Goal: Transaction & Acquisition: Book appointment/travel/reservation

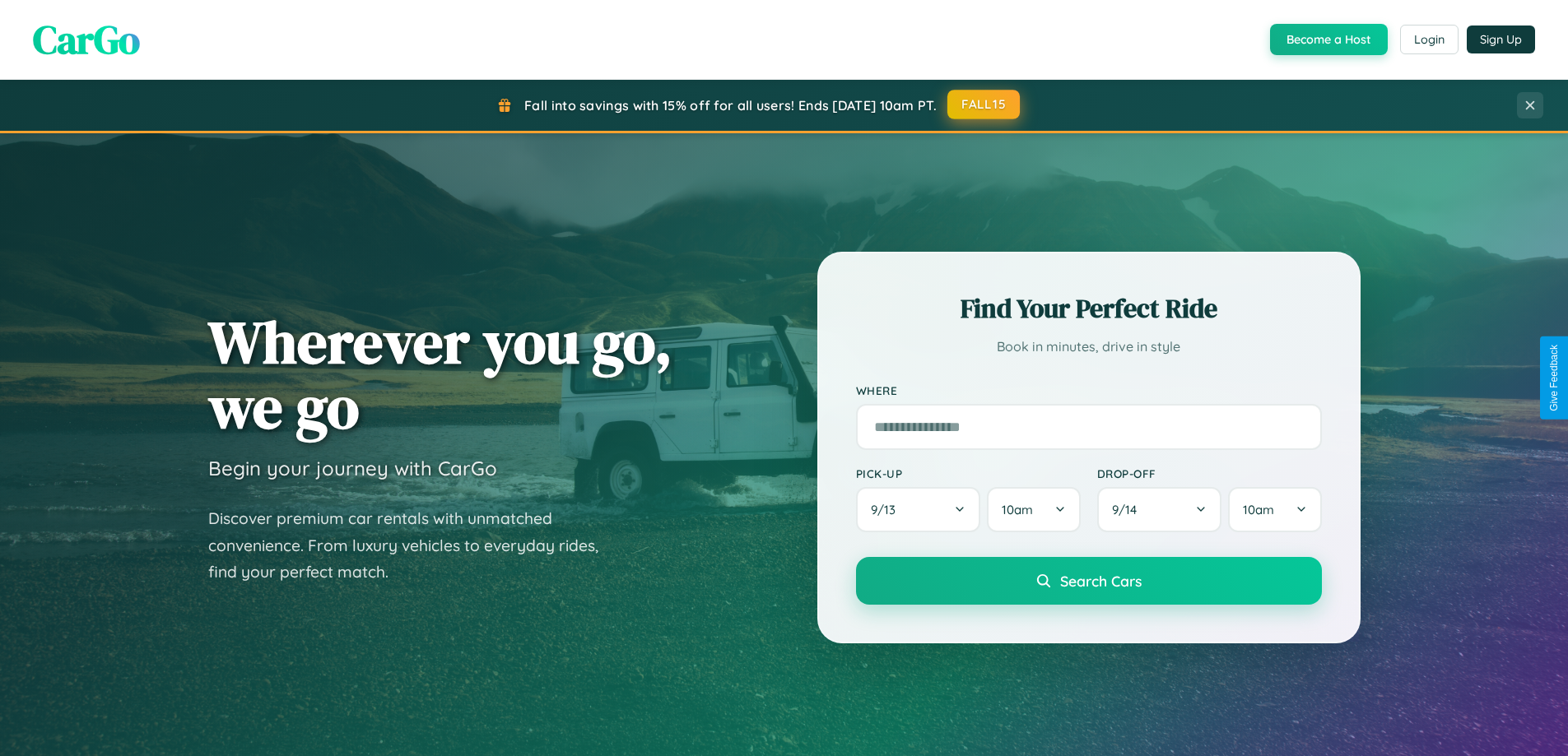
click at [984, 104] on button "FALL15" at bounding box center [983, 104] width 72 height 30
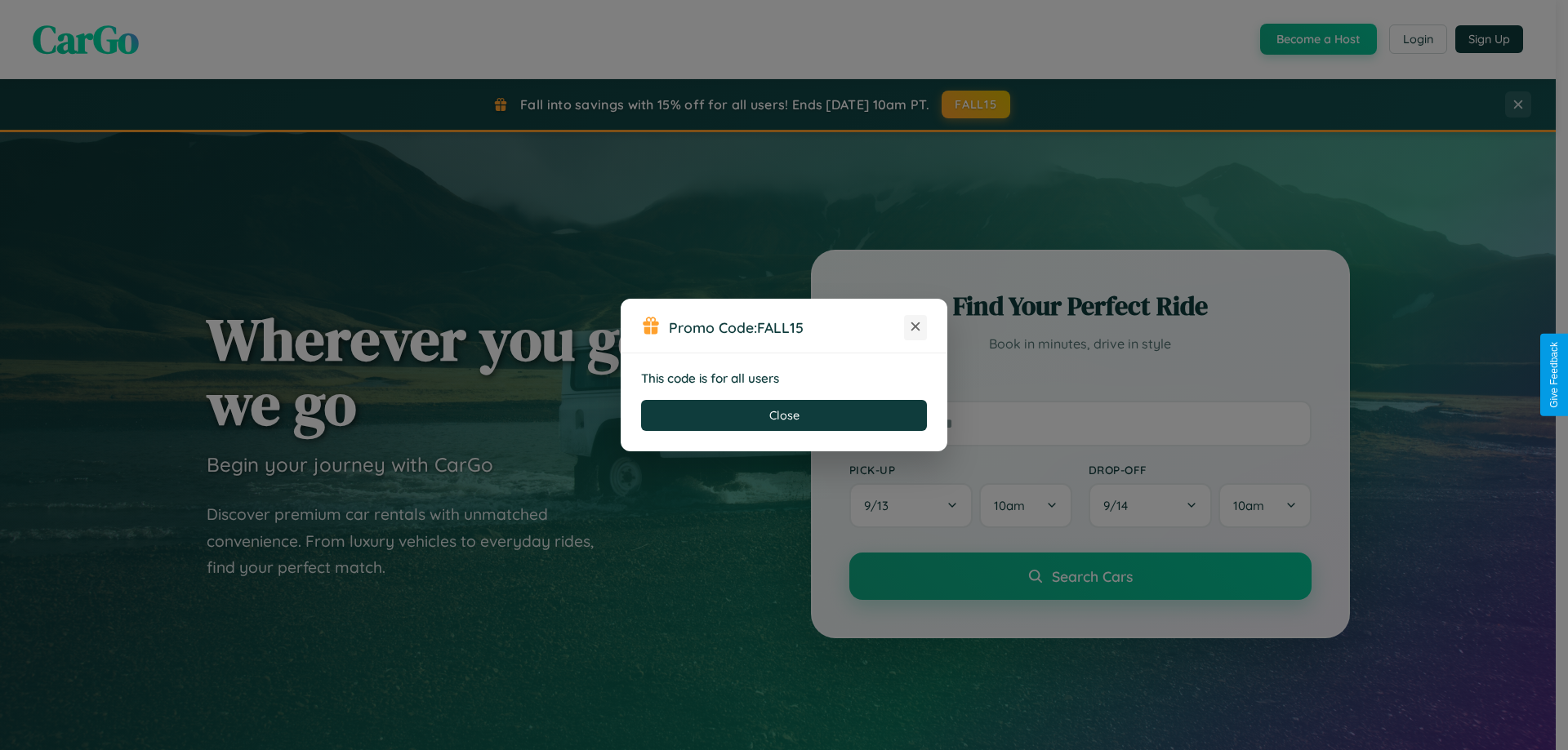
click at [915, 327] on icon at bounding box center [915, 327] width 16 height 16
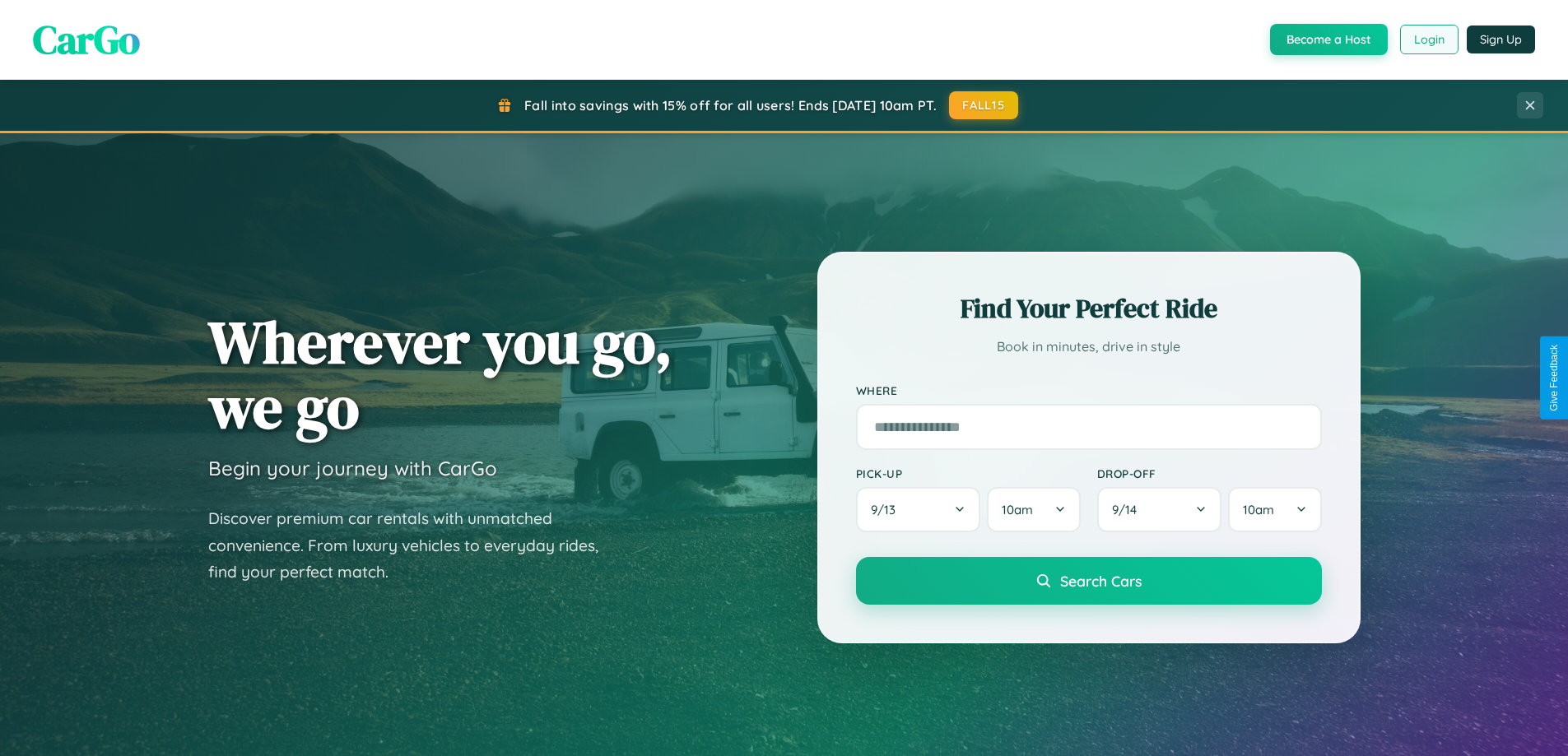
click at [1428, 40] on button "Login" at bounding box center [1429, 40] width 59 height 30
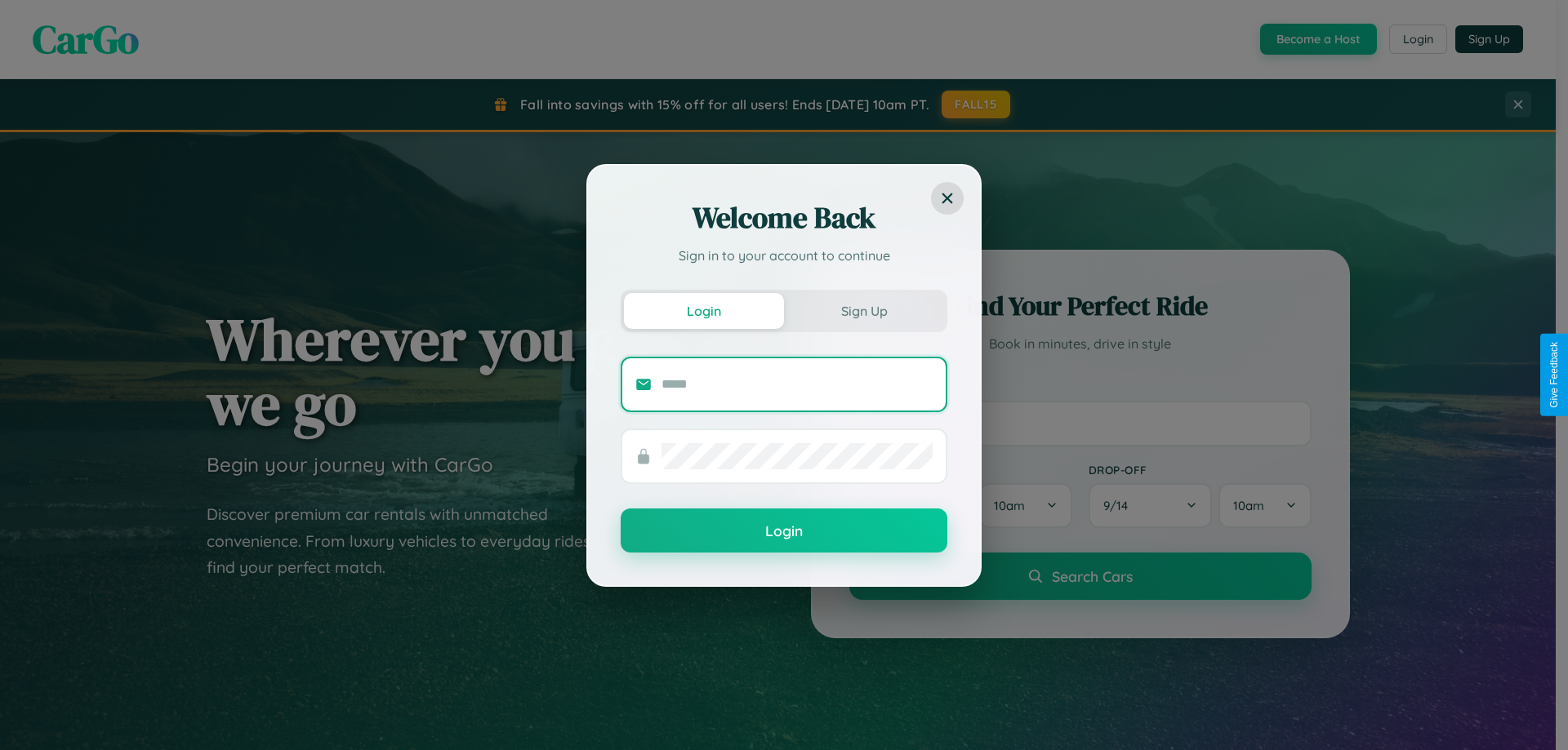
click at [797, 384] on input "text" at bounding box center [797, 384] width 271 height 26
type input "**********"
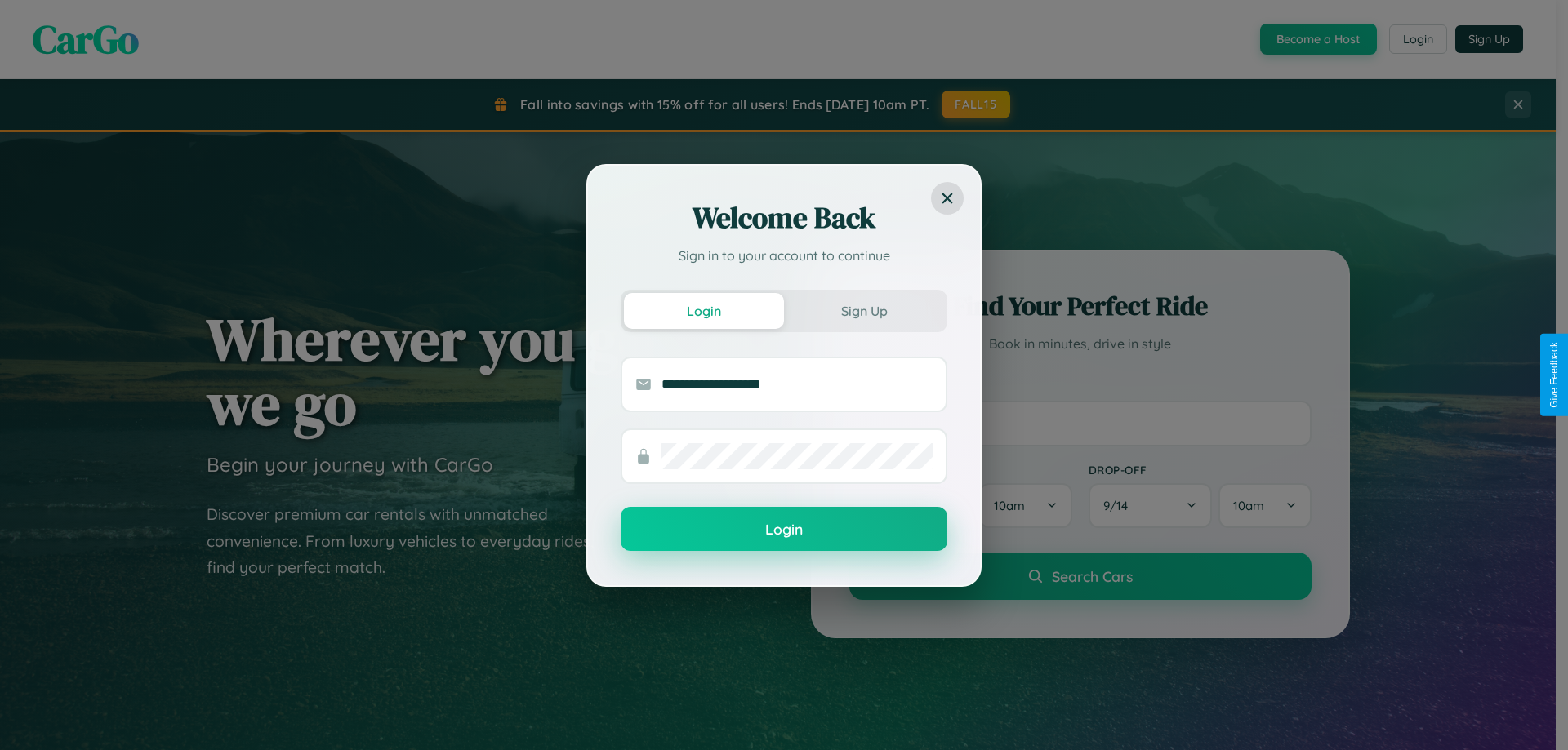
click at [784, 529] on button "Login" at bounding box center [783, 529] width 326 height 44
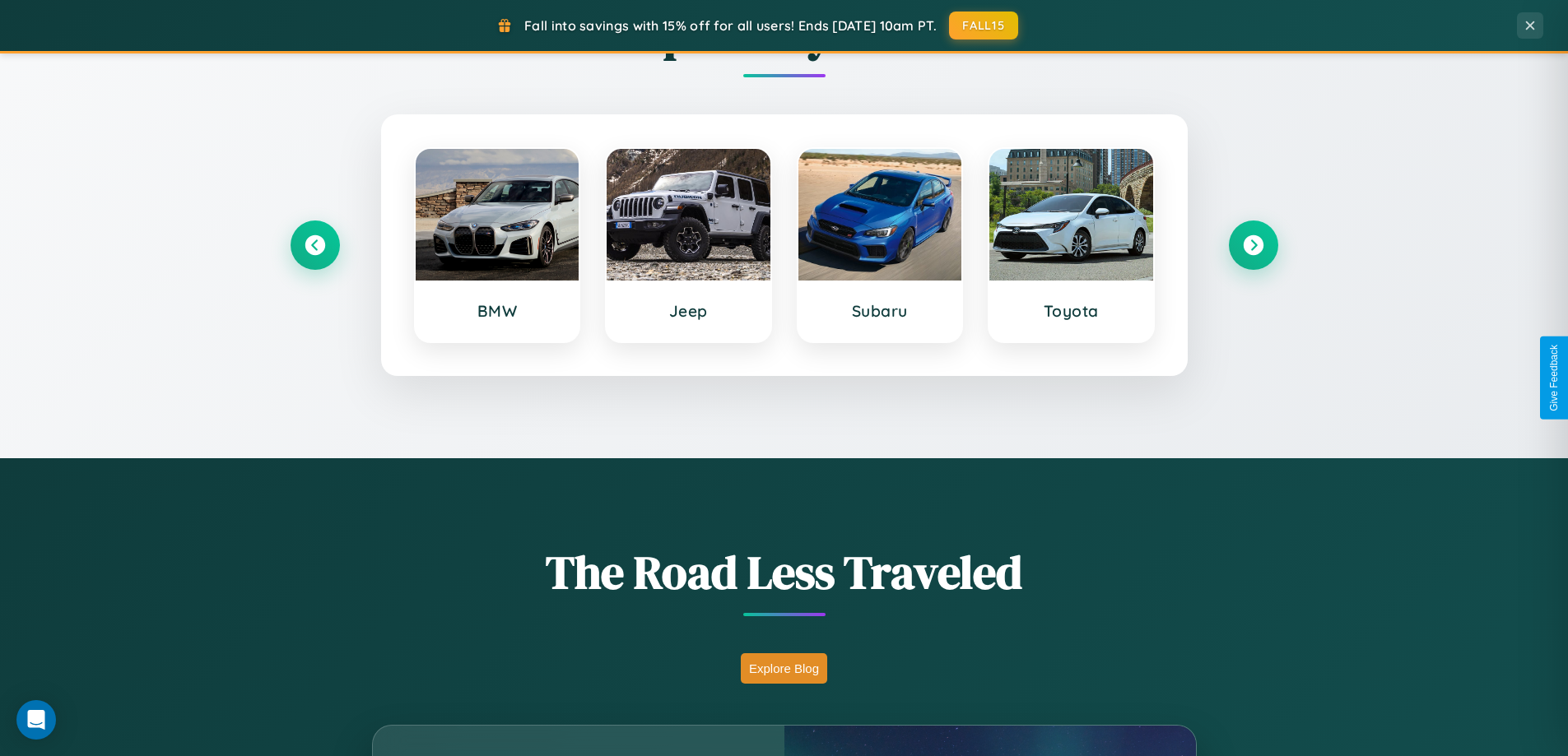
scroll to position [3166, 0]
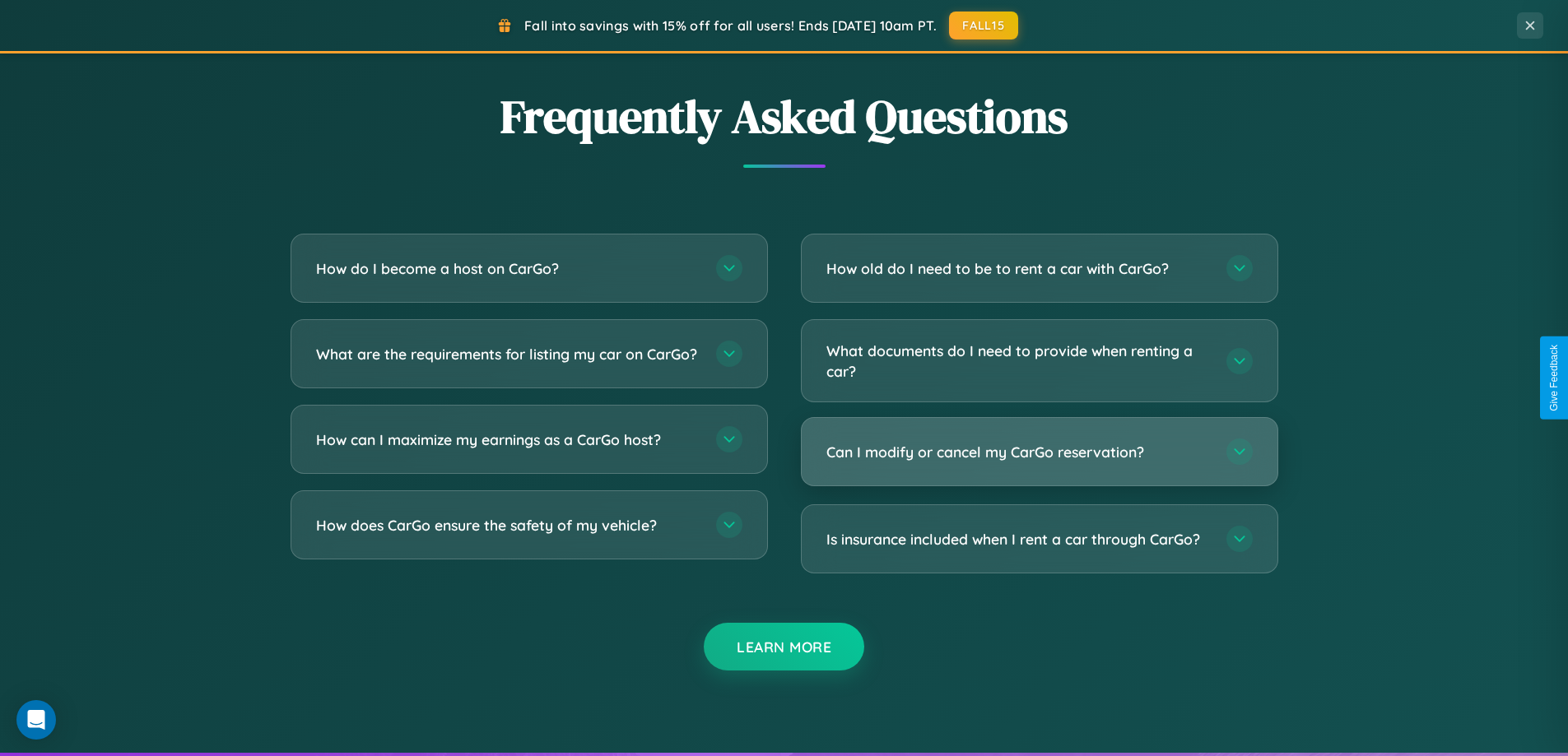
click at [1039, 453] on h3 "Can I modify or cancel my CarGo reservation?" at bounding box center [1018, 452] width 384 height 21
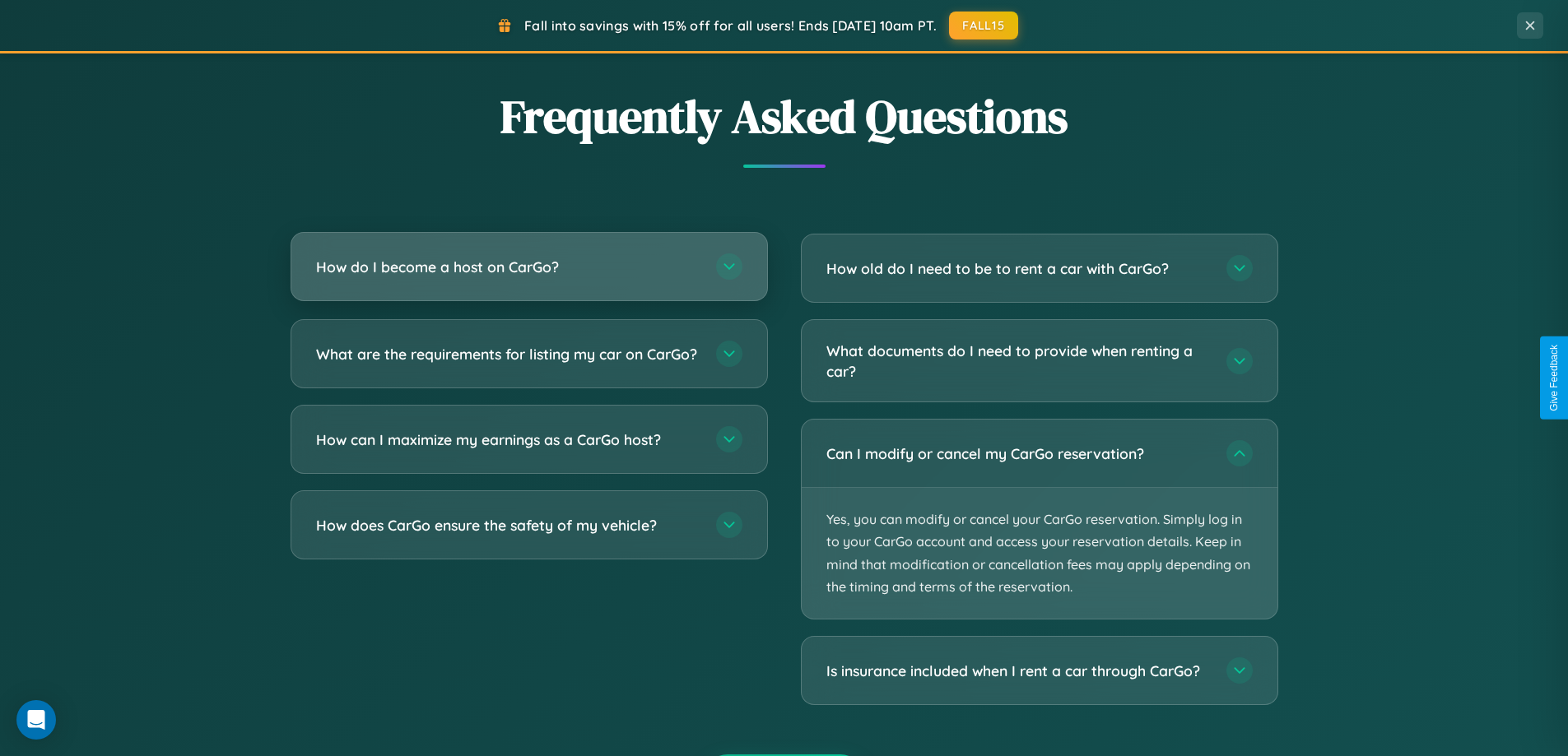
click at [528, 268] on h3 "How do I become a host on CarGo?" at bounding box center [508, 267] width 384 height 21
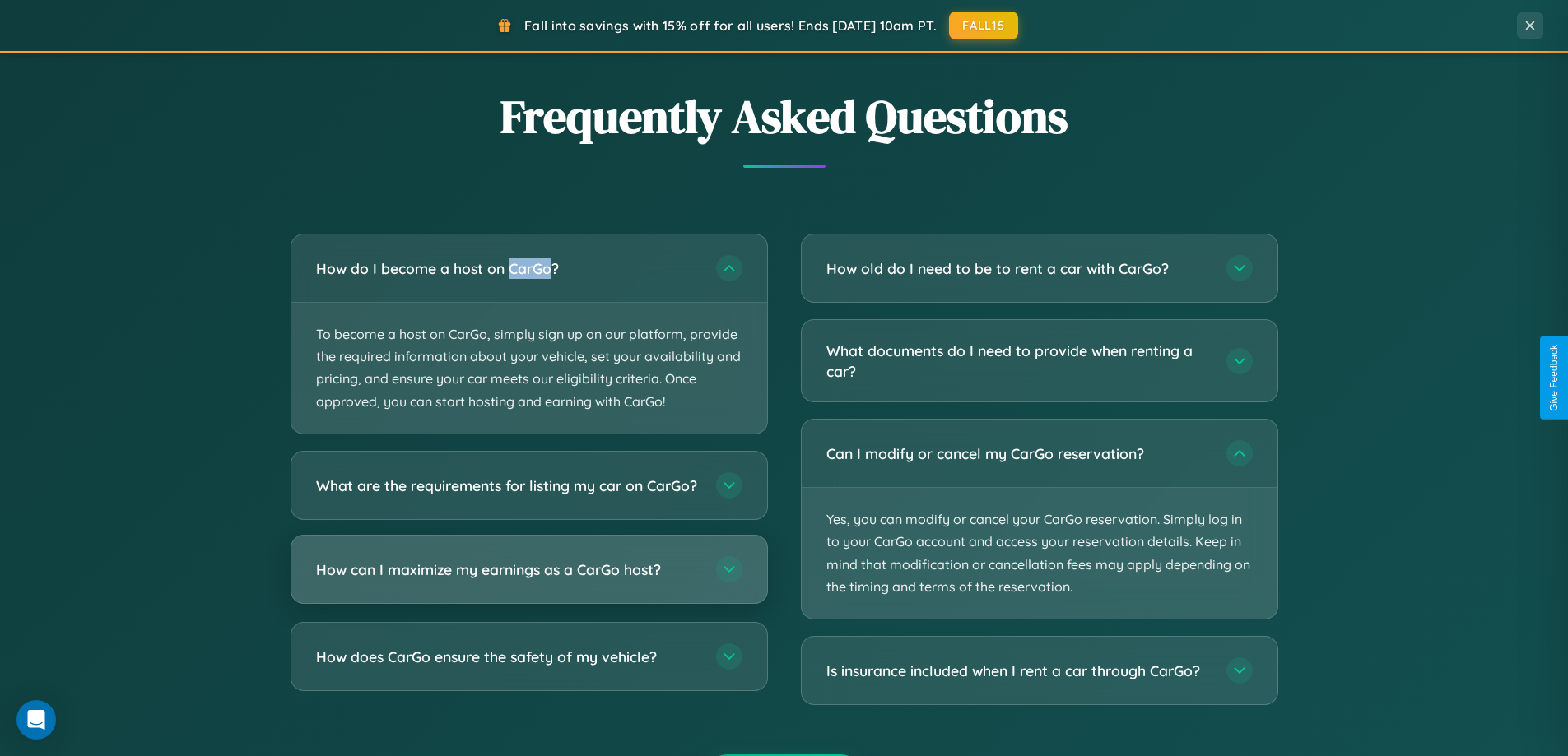
click at [528, 580] on h3 "How can I maximize my earnings as a CarGo host?" at bounding box center [508, 569] width 384 height 21
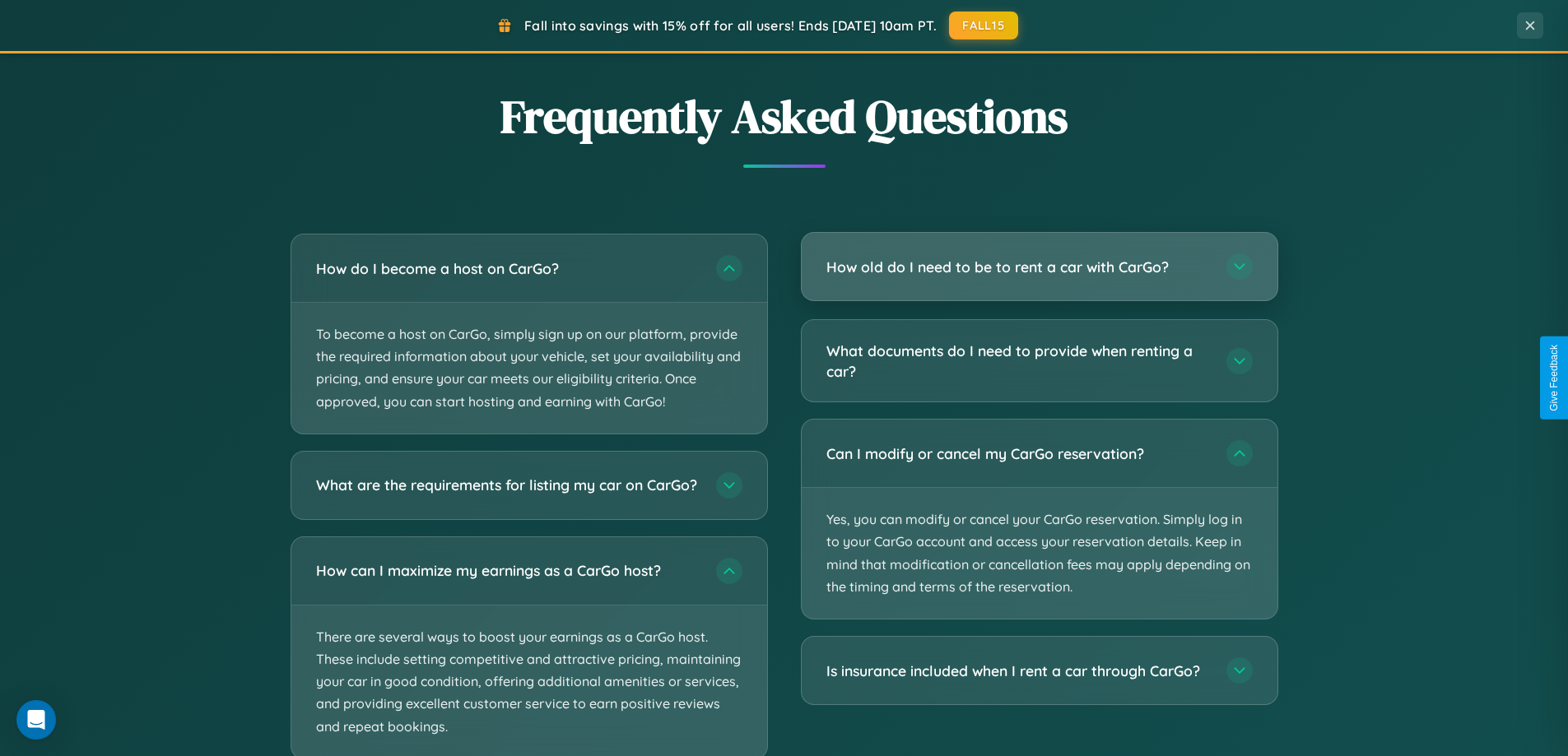
click at [1039, 267] on h3 "How old do I need to be to rent a car with CarGo?" at bounding box center [1018, 267] width 384 height 21
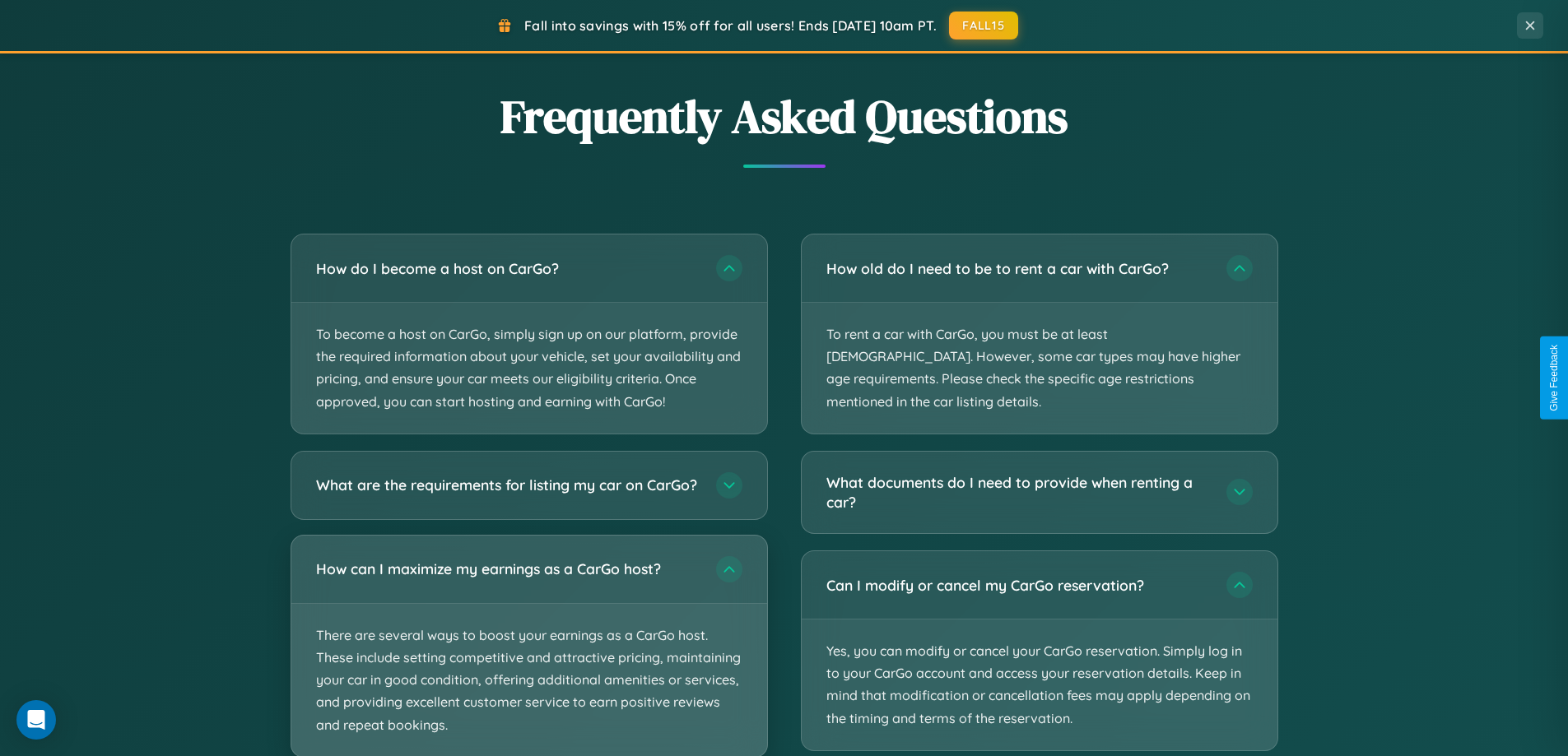
click at [528, 652] on p "There are several ways to boost your earnings as a CarGo host. These include se…" at bounding box center [529, 680] width 475 height 153
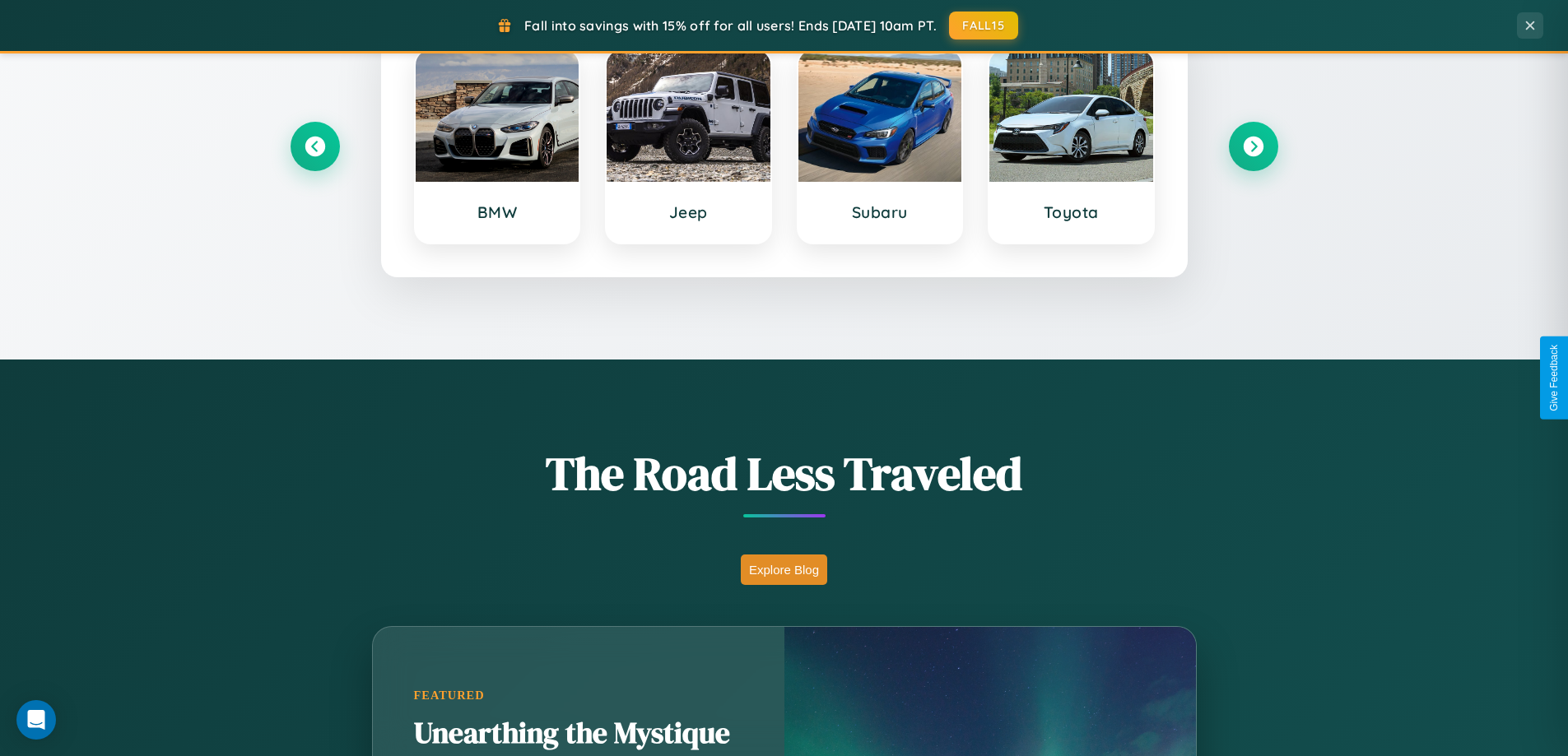
scroll to position [710, 0]
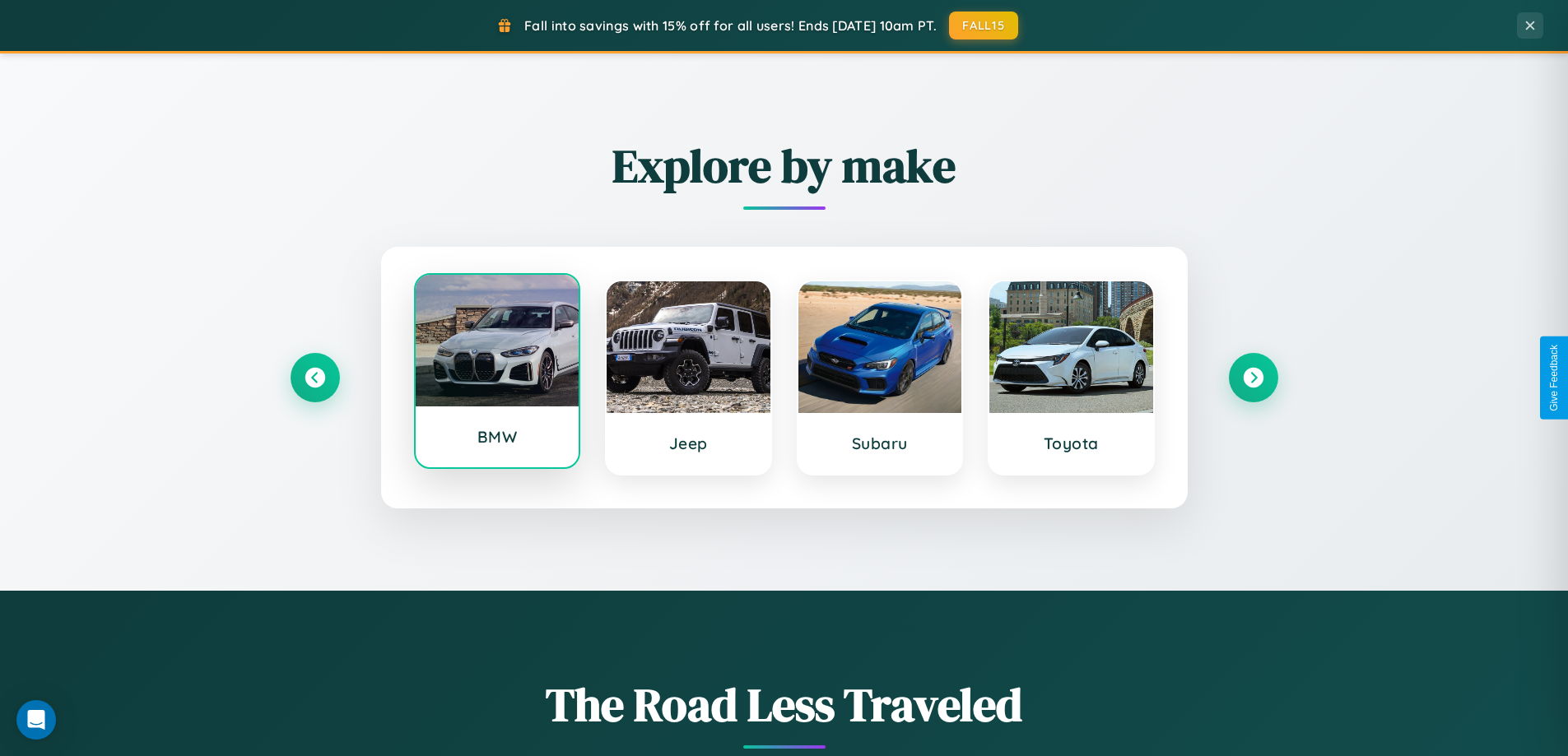
click at [496, 373] on div at bounding box center [498, 340] width 164 height 132
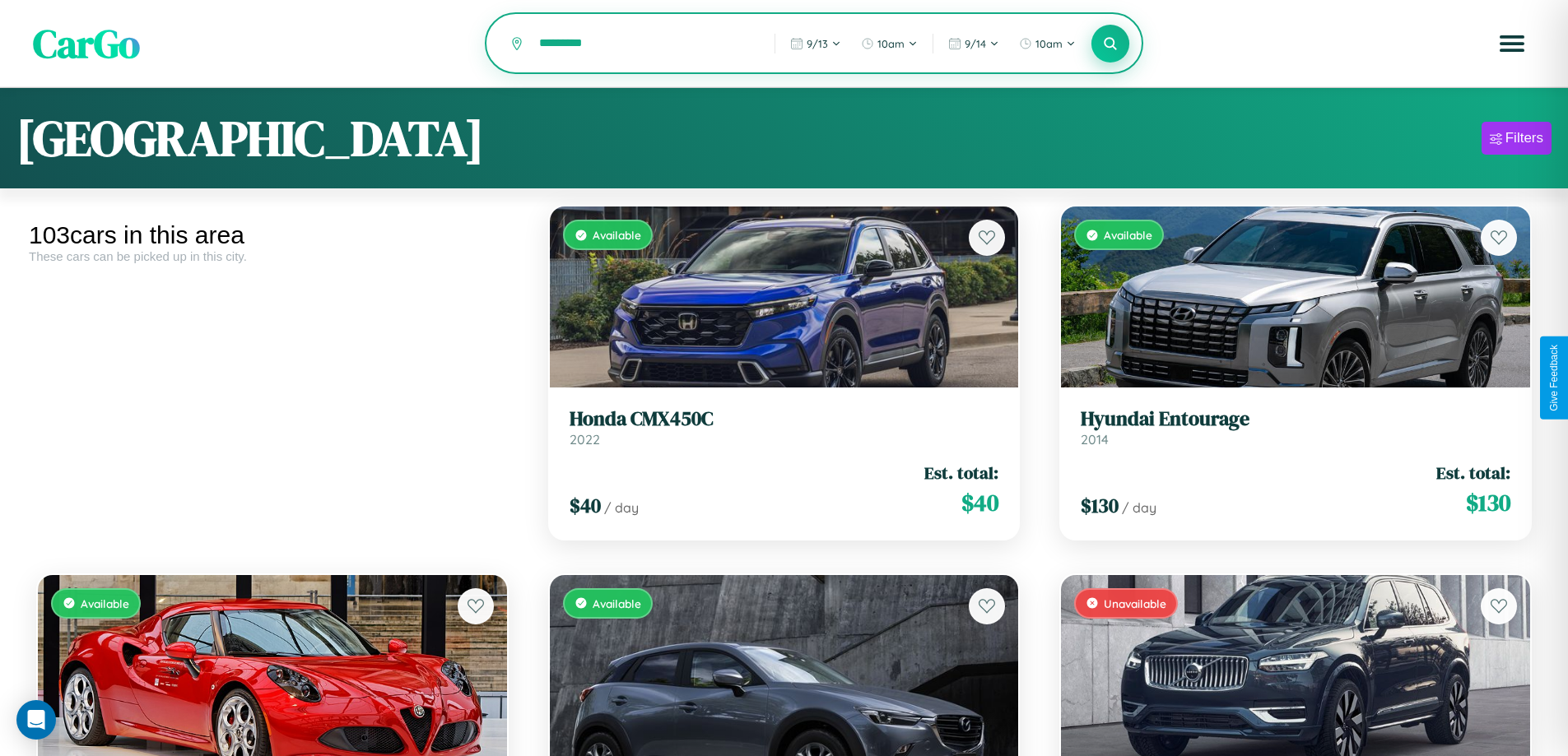
type input "*********"
click at [1110, 45] on icon at bounding box center [1110, 43] width 16 height 16
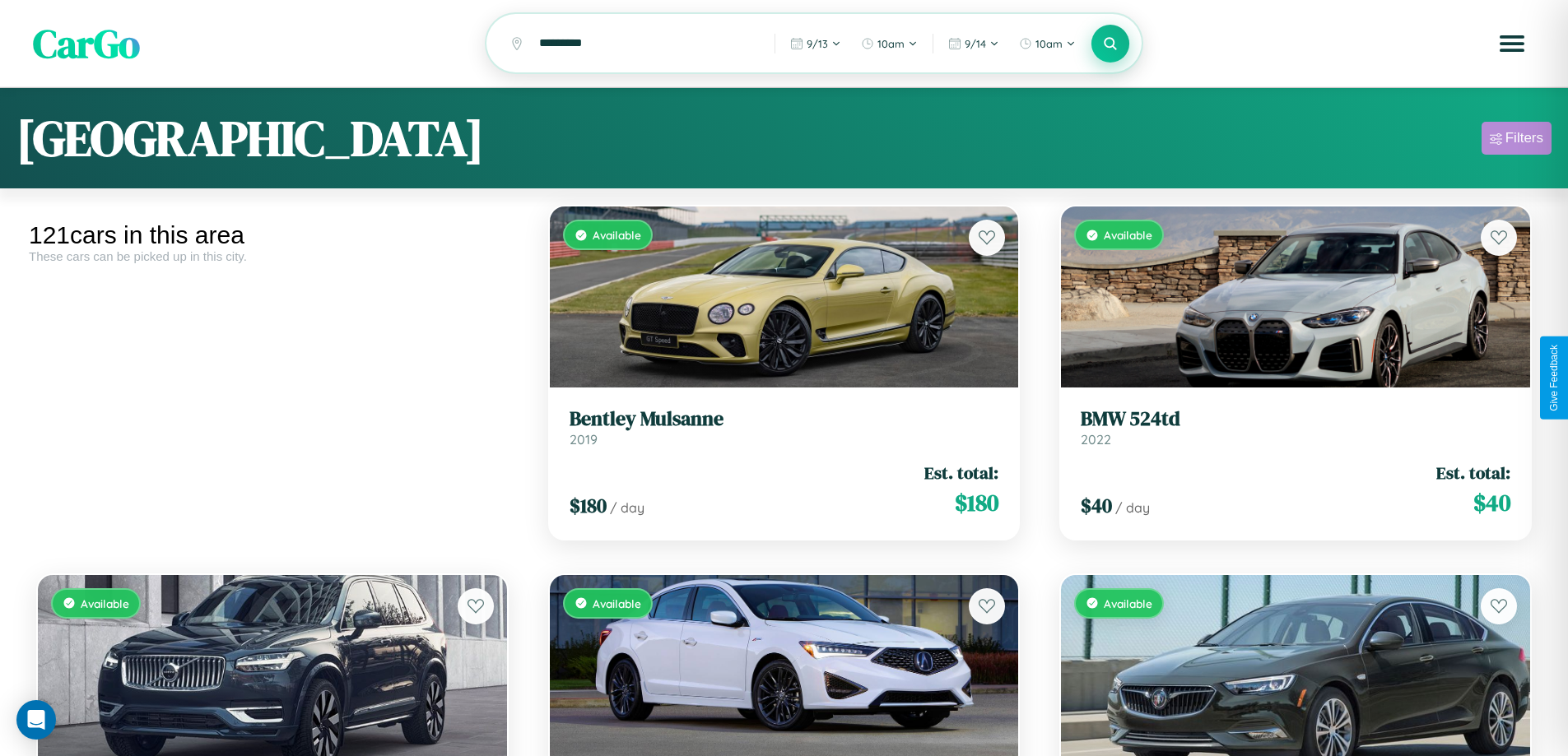
click at [1516, 141] on div "Filters" at bounding box center [1524, 138] width 38 height 17
